Goal: Task Accomplishment & Management: Complete application form

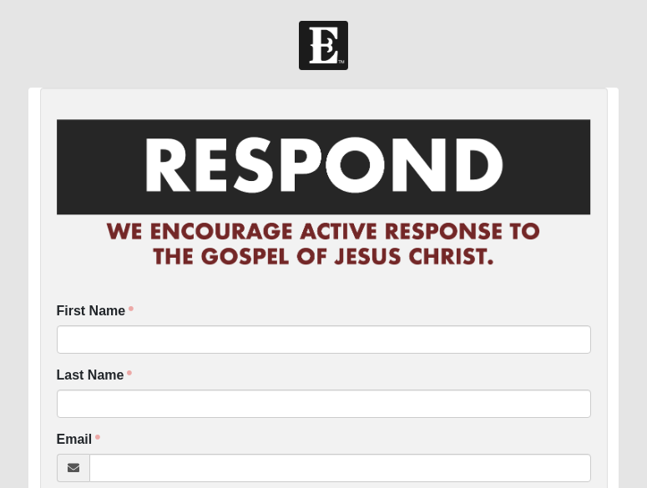
scroll to position [15, 0]
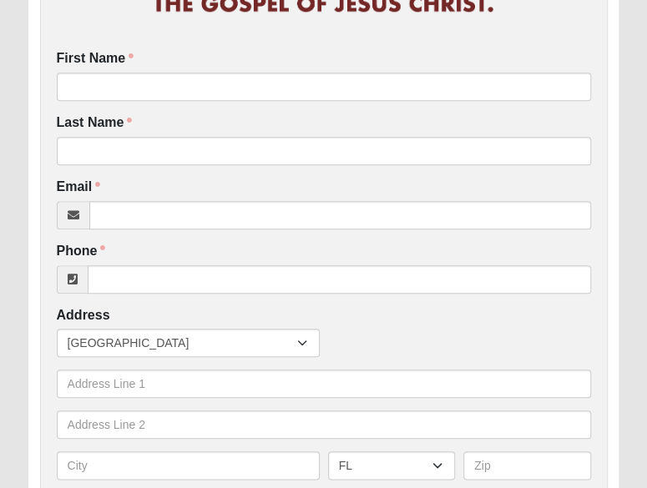
scroll to position [621, 0]
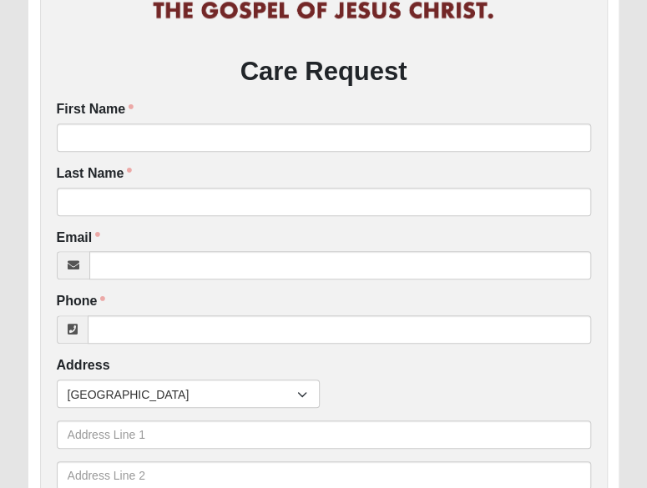
scroll to position [218, 0]
